Goal: Task Accomplishment & Management: Complete application form

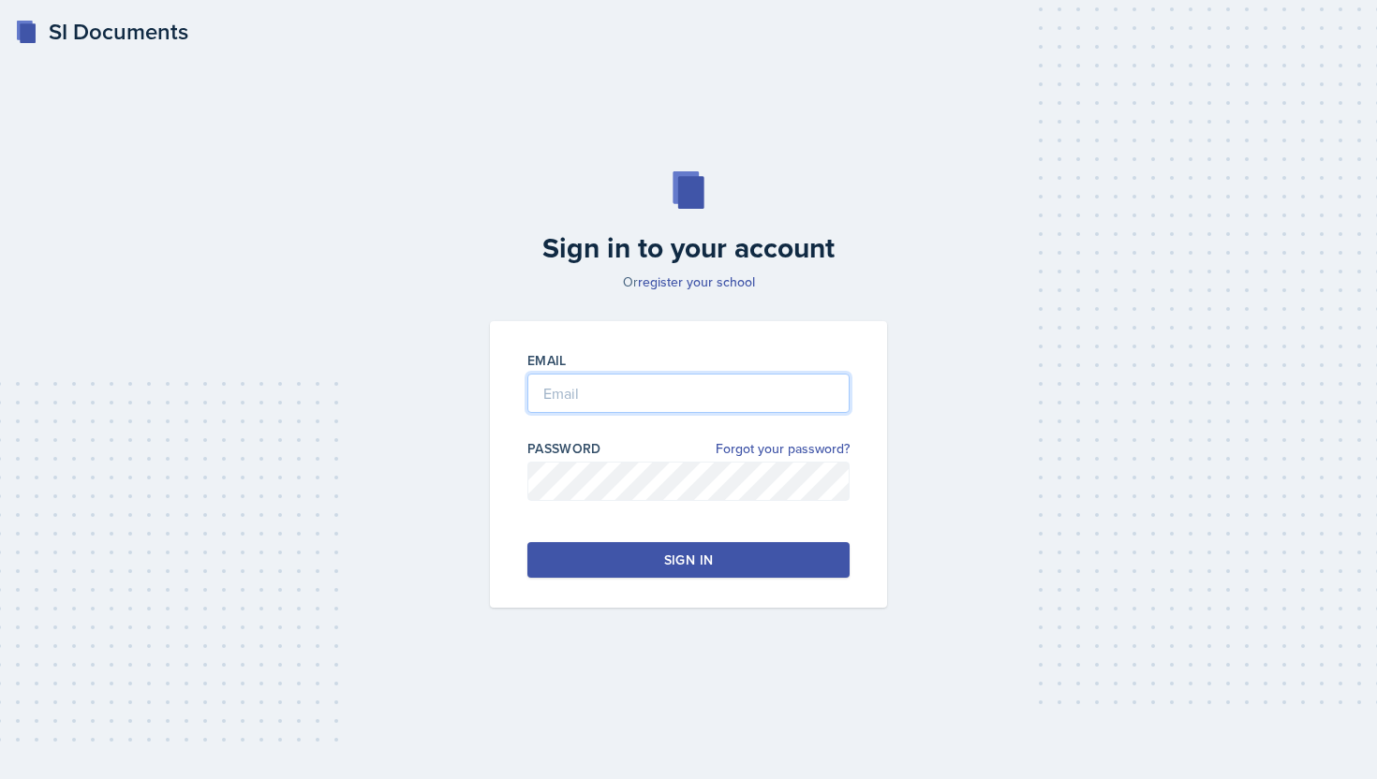
type input "[PERSON_NAME][EMAIL_ADDRESS][PERSON_NAME][DOMAIN_NAME]"
click at [715, 564] on button "Sign in" at bounding box center [688, 560] width 322 height 36
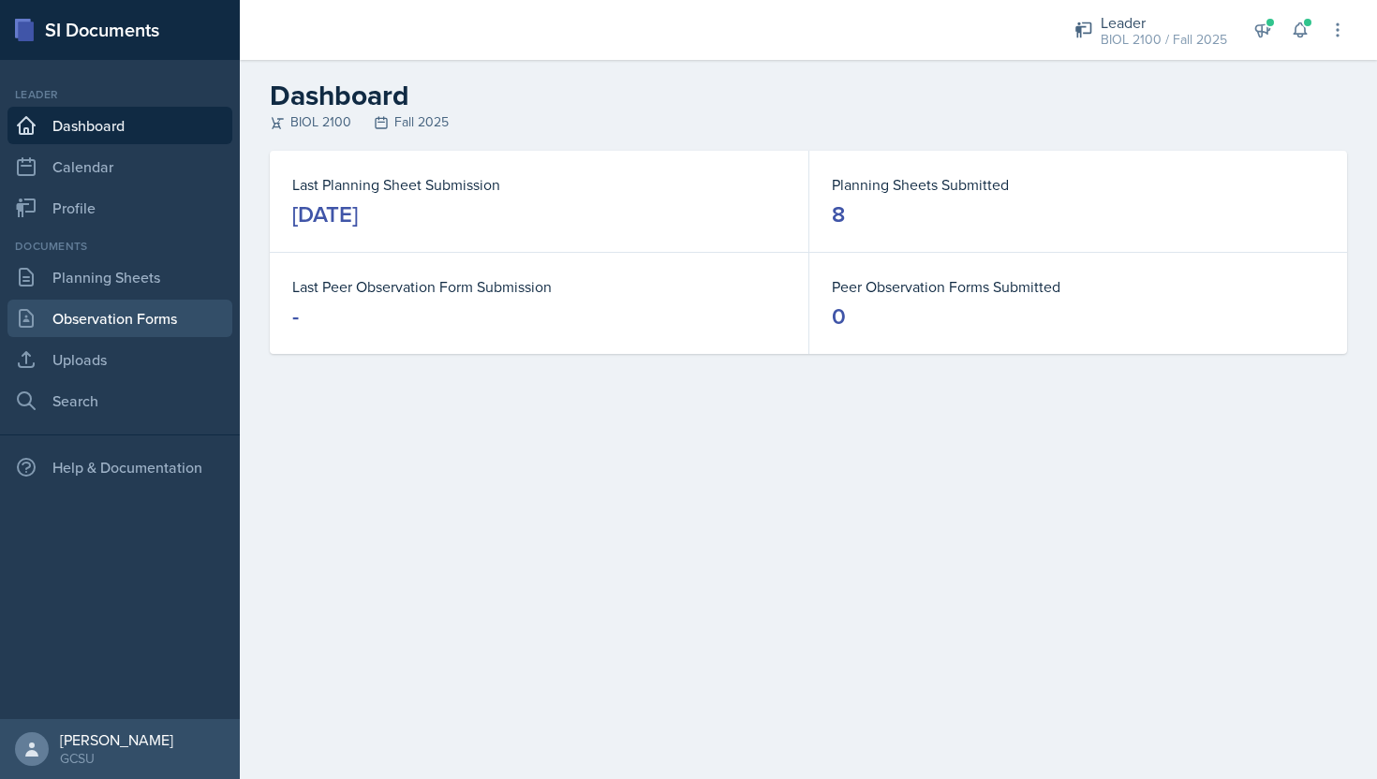
click at [96, 304] on link "Observation Forms" at bounding box center [119, 318] width 225 height 37
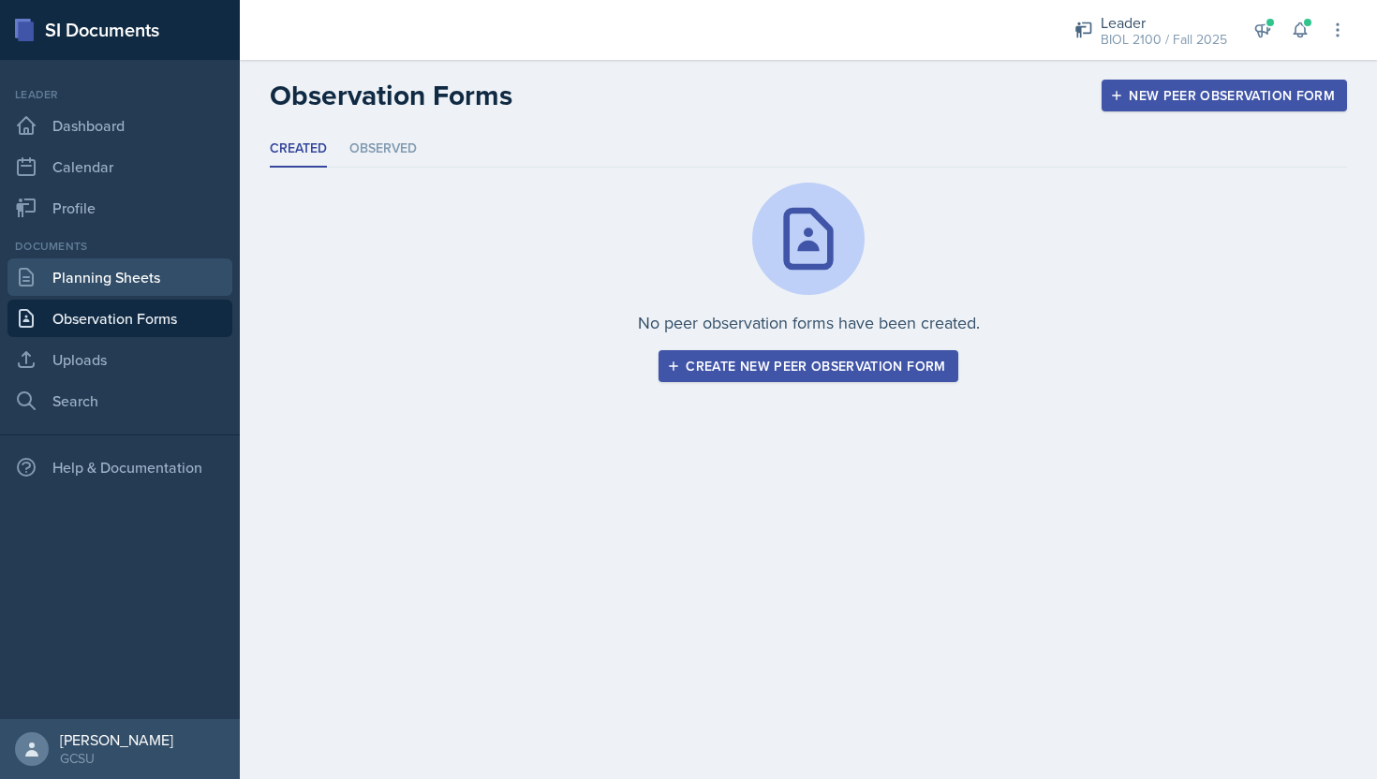
click at [96, 288] on link "Planning Sheets" at bounding box center [119, 276] width 225 height 37
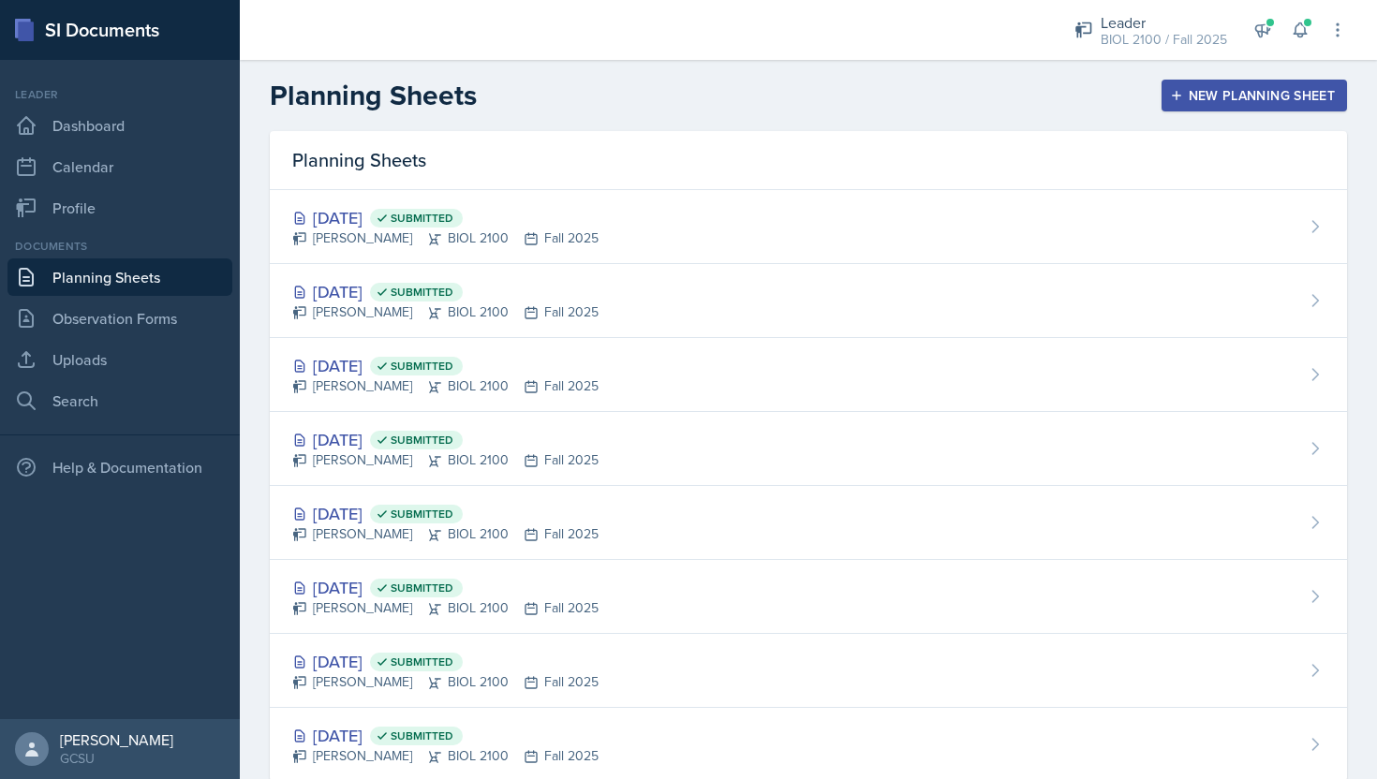
click at [1329, 90] on div "New Planning Sheet" at bounding box center [1253, 95] width 161 height 15
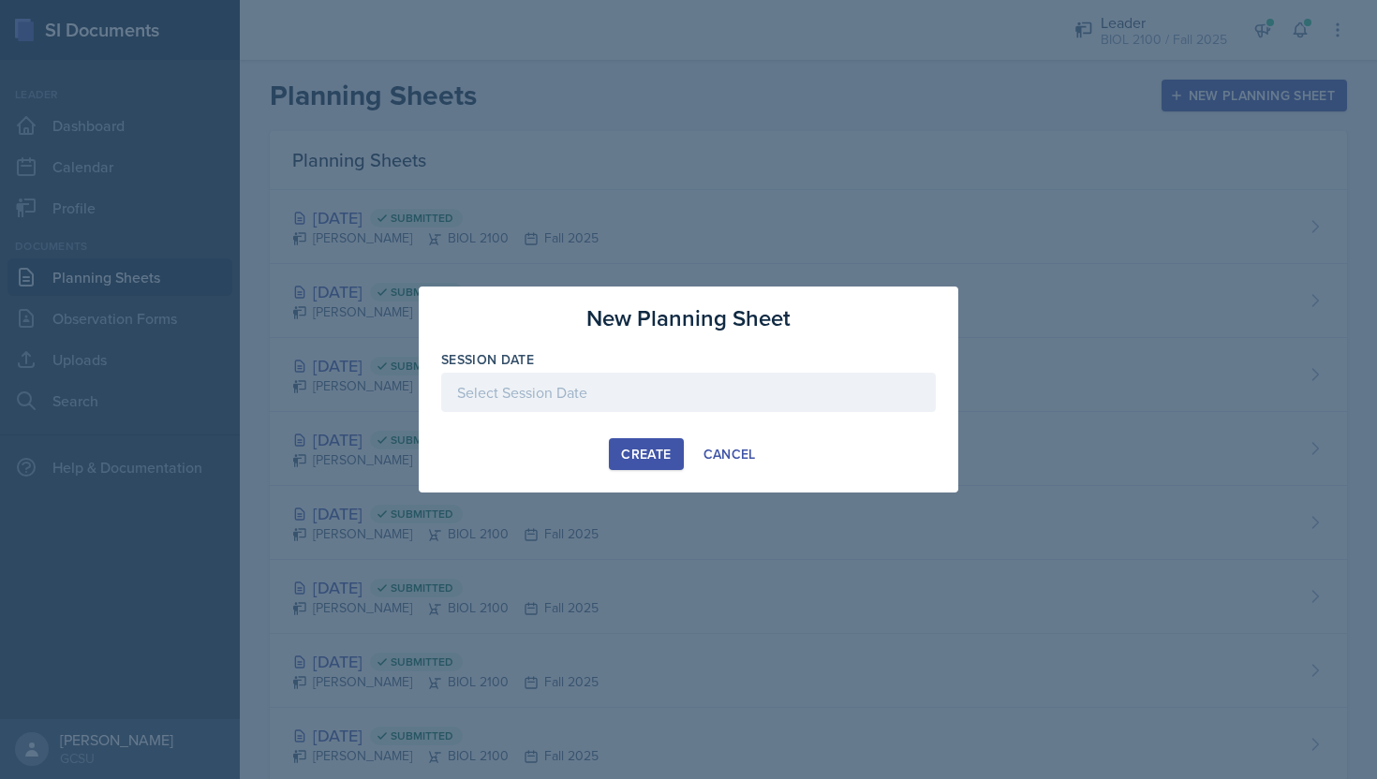
click at [639, 394] on div at bounding box center [688, 392] width 494 height 39
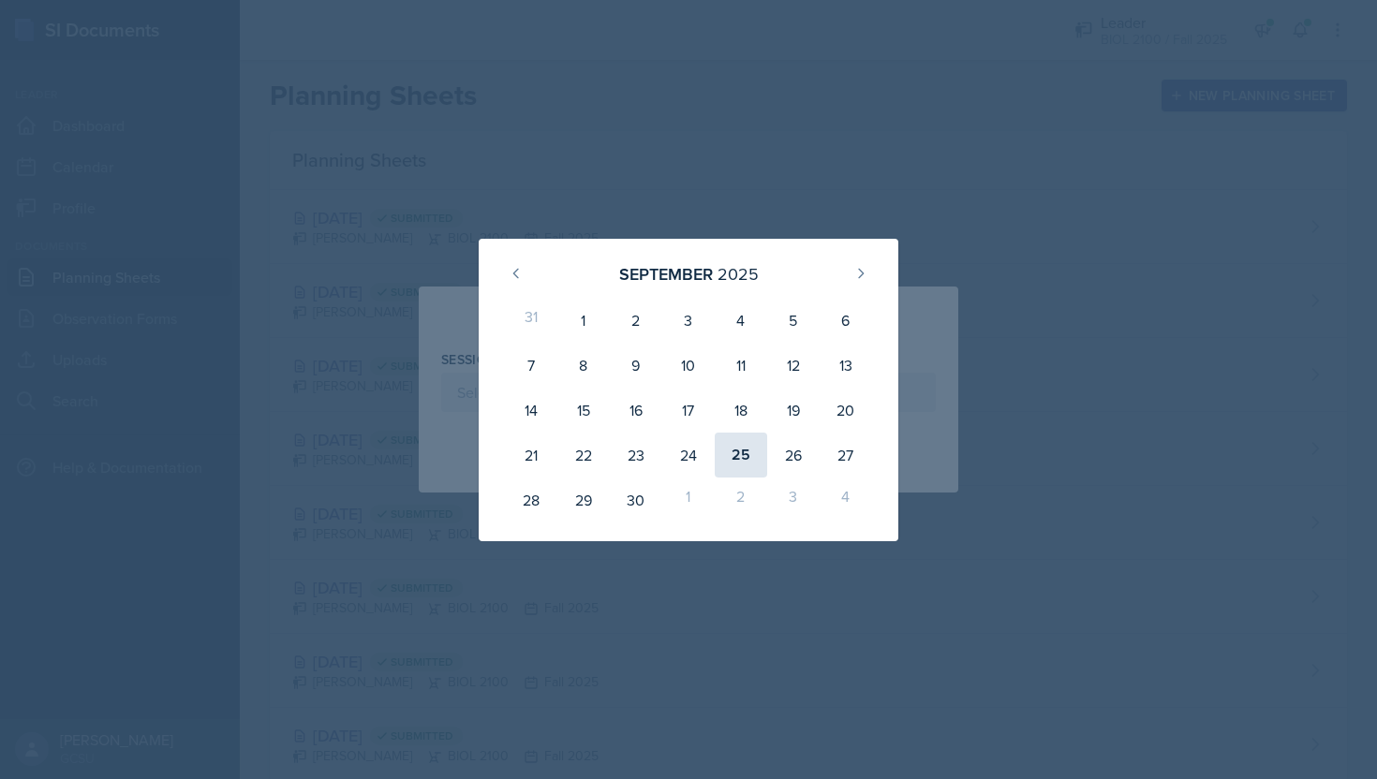
click at [725, 457] on div "25" at bounding box center [741, 455] width 52 height 45
type input "[DATE]"
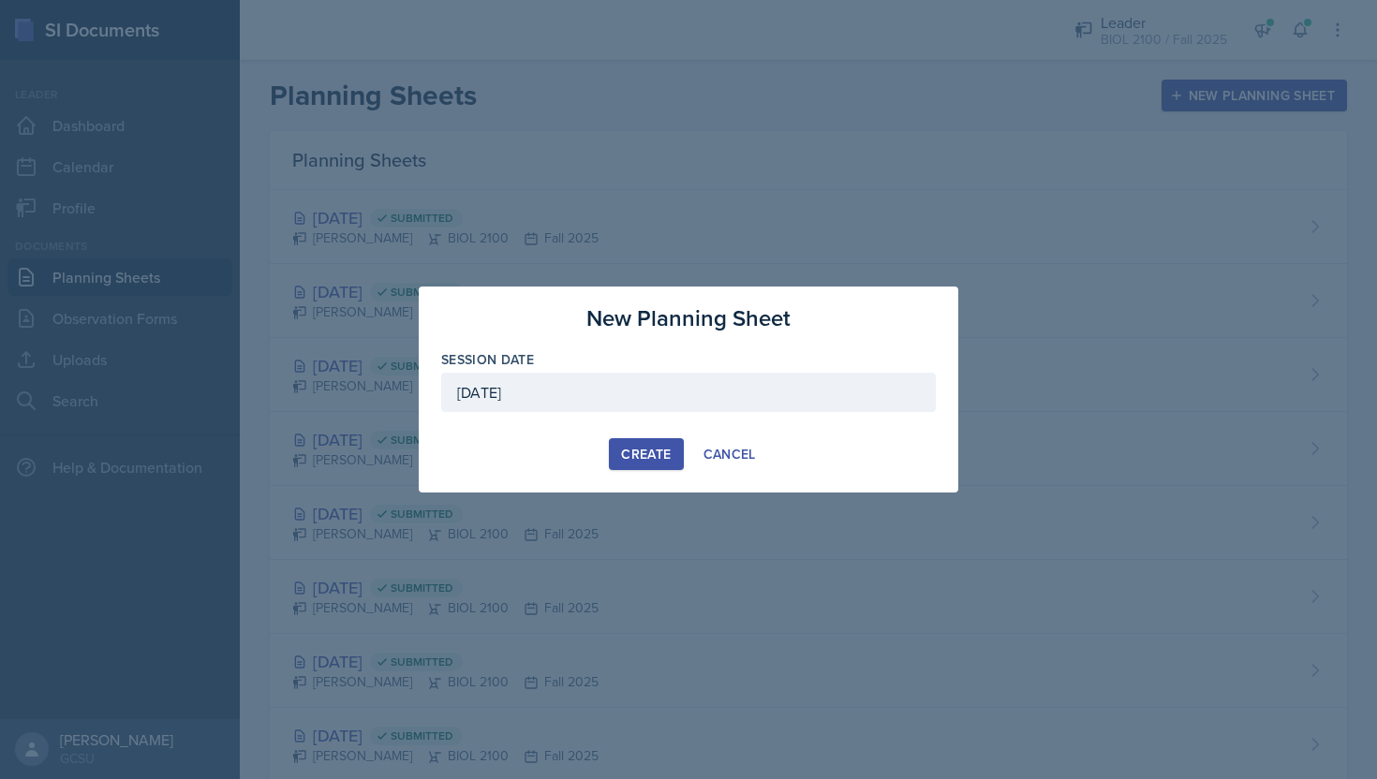
click at [629, 456] on div "Create" at bounding box center [646, 454] width 50 height 15
